Goal: Task Accomplishment & Management: Use online tool/utility

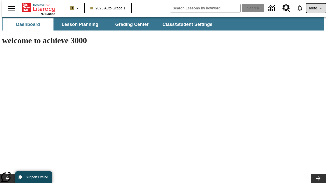
click at [314, 8] on span "Tauto" at bounding box center [313, 8] width 9 height 5
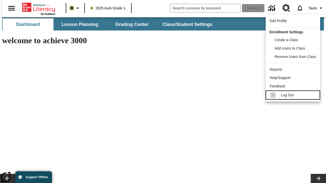
click at [294, 95] on span "Log Out" at bounding box center [287, 95] width 13 height 4
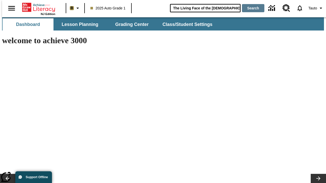
type input "The Living Face of the [DEMOGRAPHIC_DATA]"
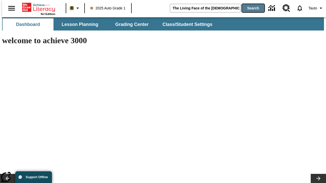
click at [250, 8] on button "Search" at bounding box center [253, 8] width 22 height 8
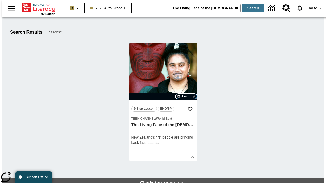
click at [187, 97] on span "Assign" at bounding box center [186, 96] width 10 height 5
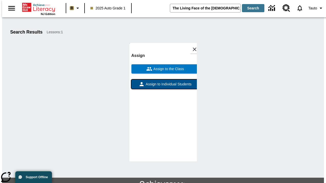
click at [163, 87] on span "Assign to Individual Students" at bounding box center [168, 84] width 47 height 5
